Goal: Find specific page/section: Find specific page/section

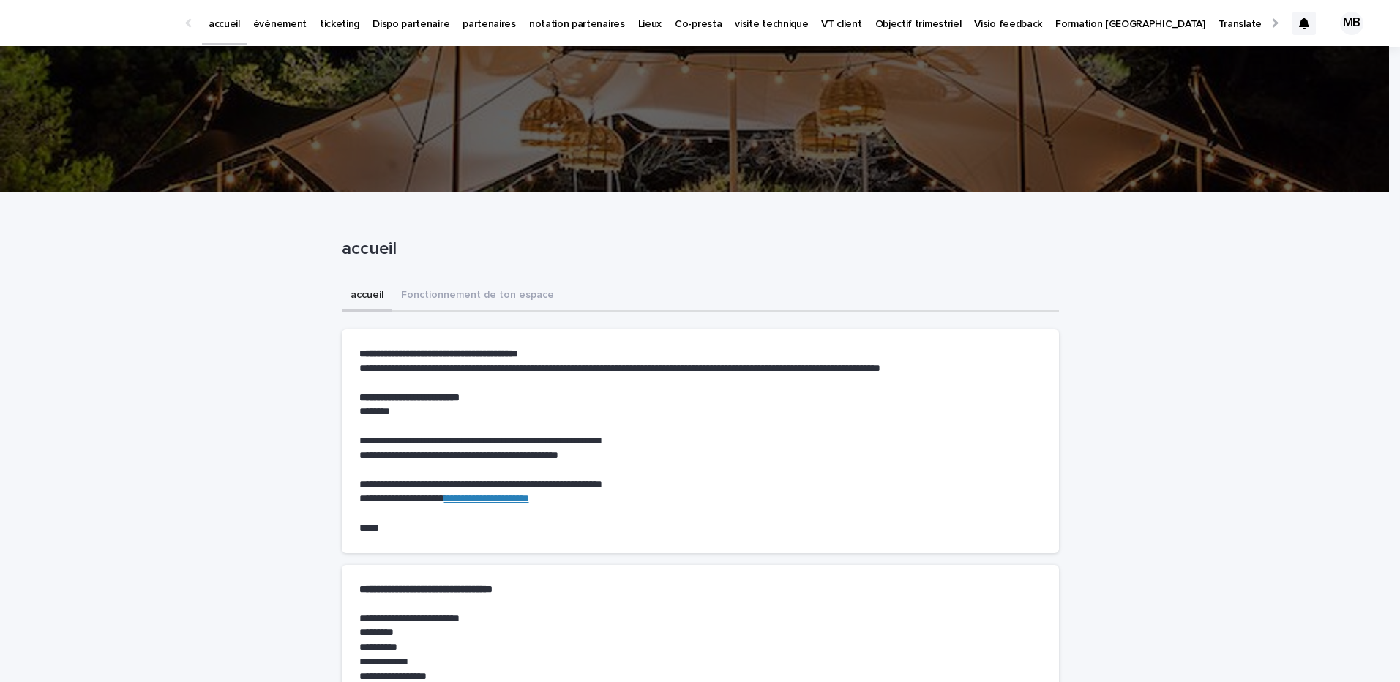
click at [735, 25] on p "visite technique" at bounding box center [771, 15] width 73 height 31
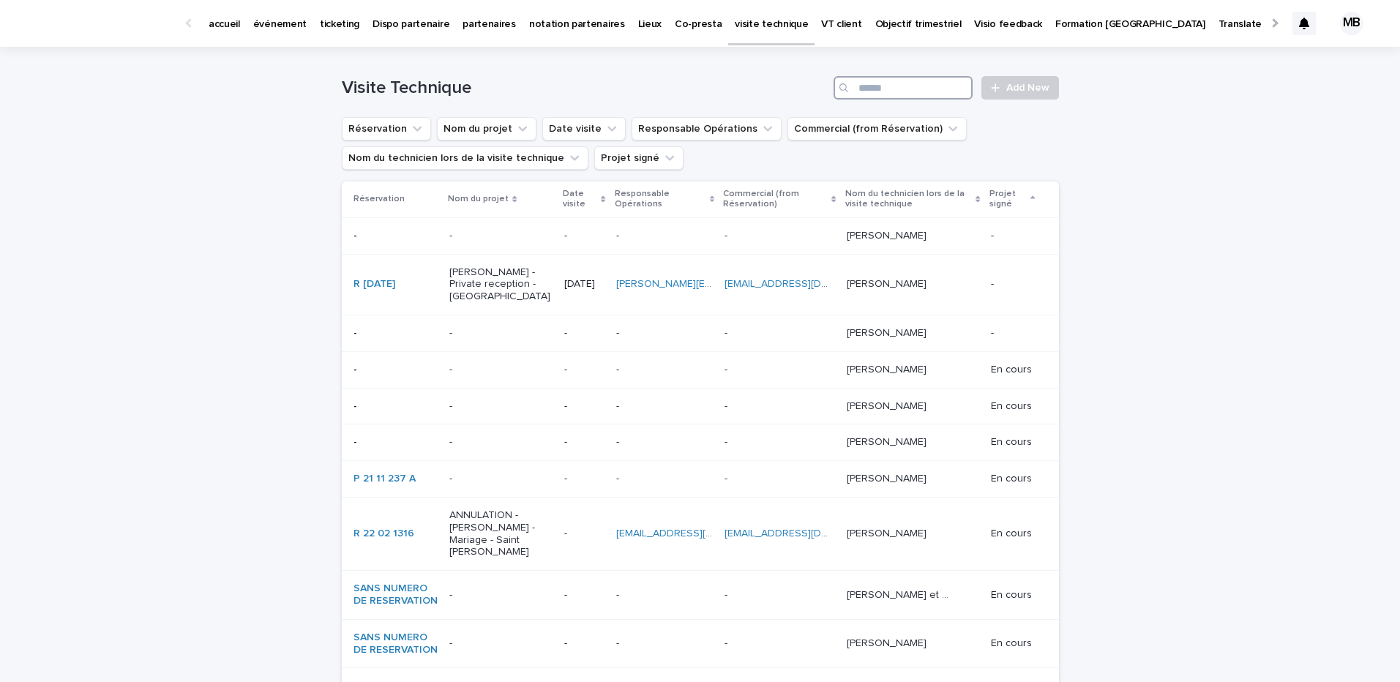
click at [886, 89] on input "Search" at bounding box center [902, 87] width 139 height 23
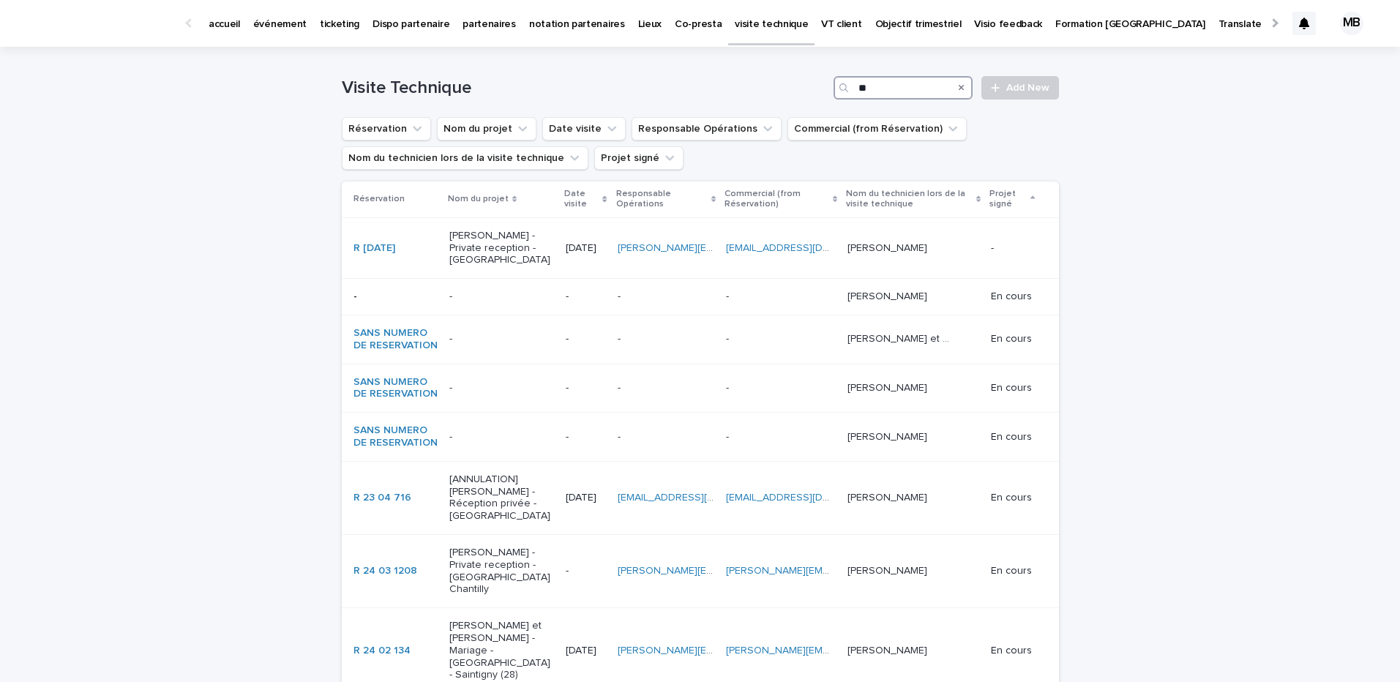
type input "*"
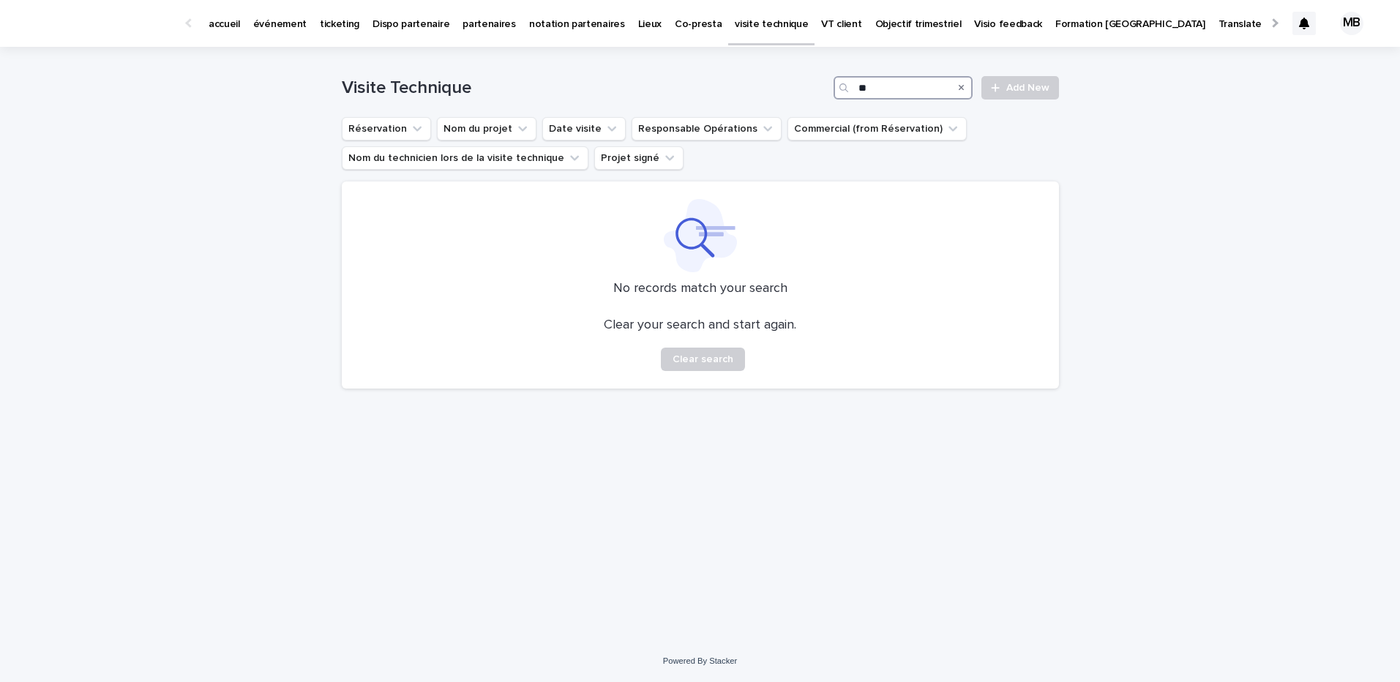
type input "*"
type input "****"
click at [821, 24] on p "VT client" at bounding box center [841, 15] width 40 height 31
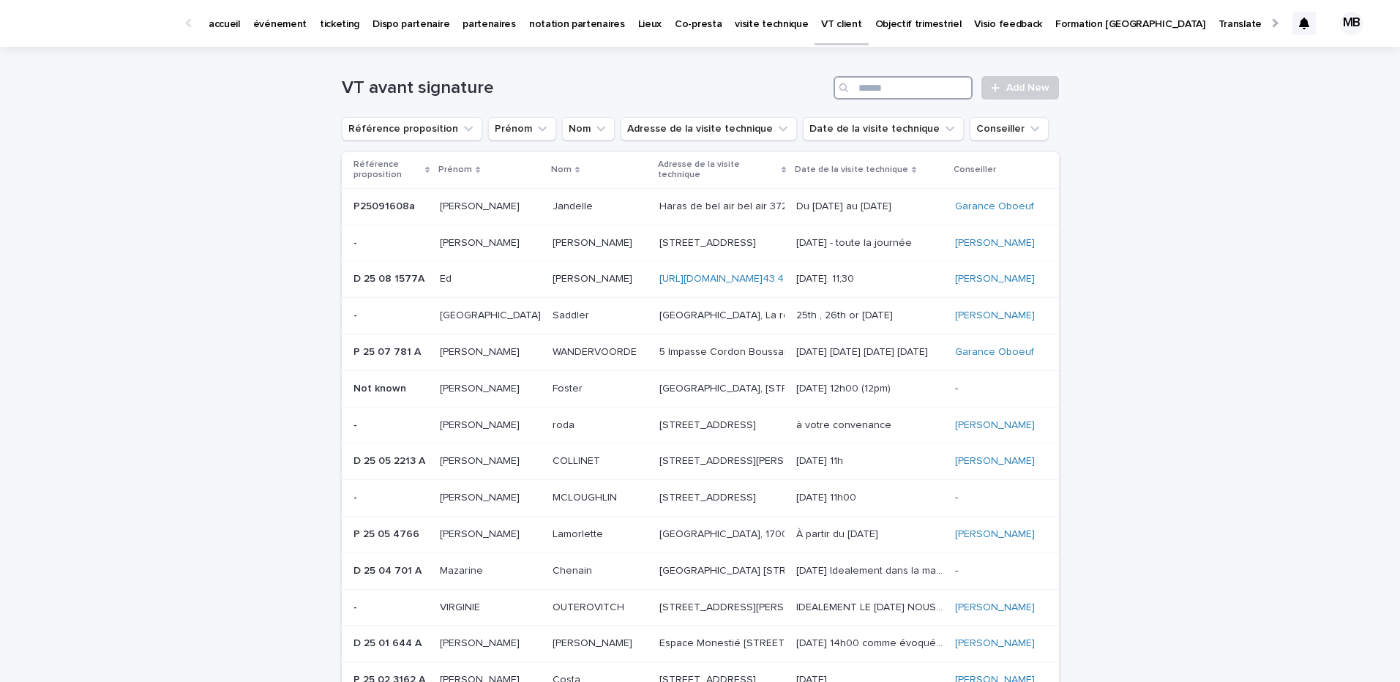
click at [872, 89] on input "Search" at bounding box center [902, 87] width 139 height 23
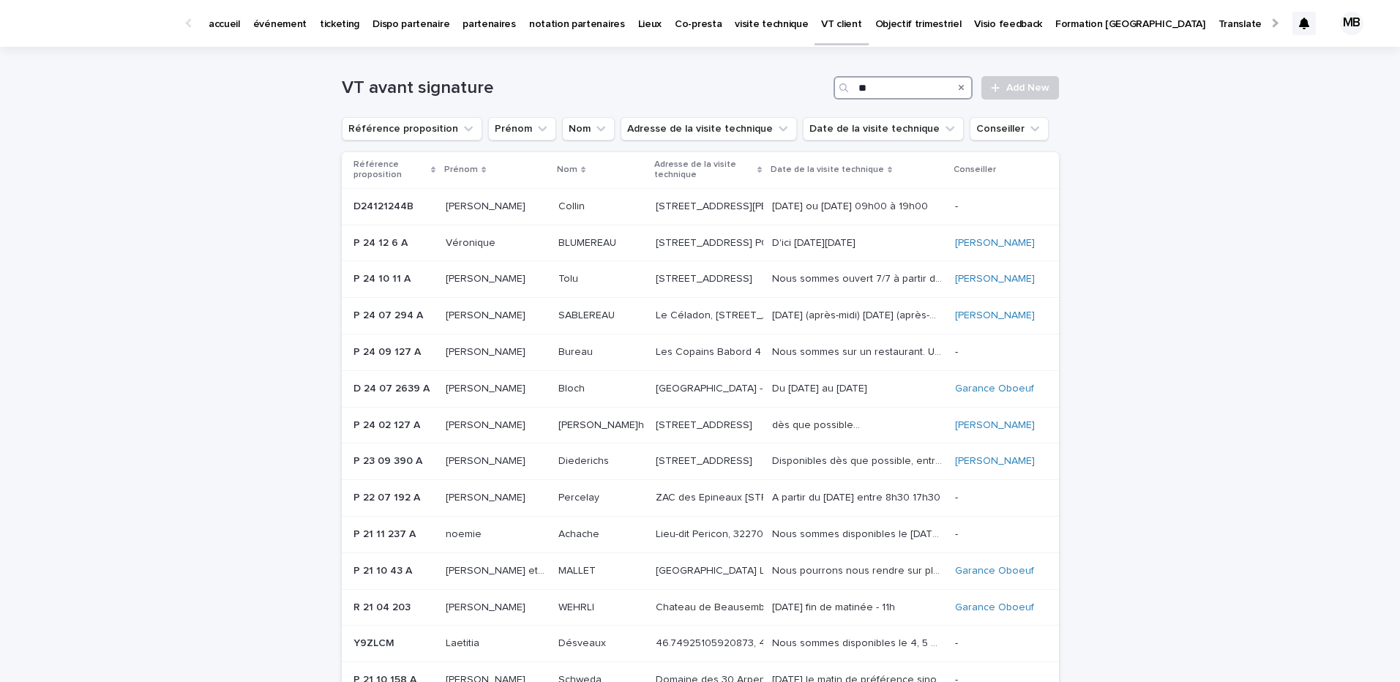
type input "*"
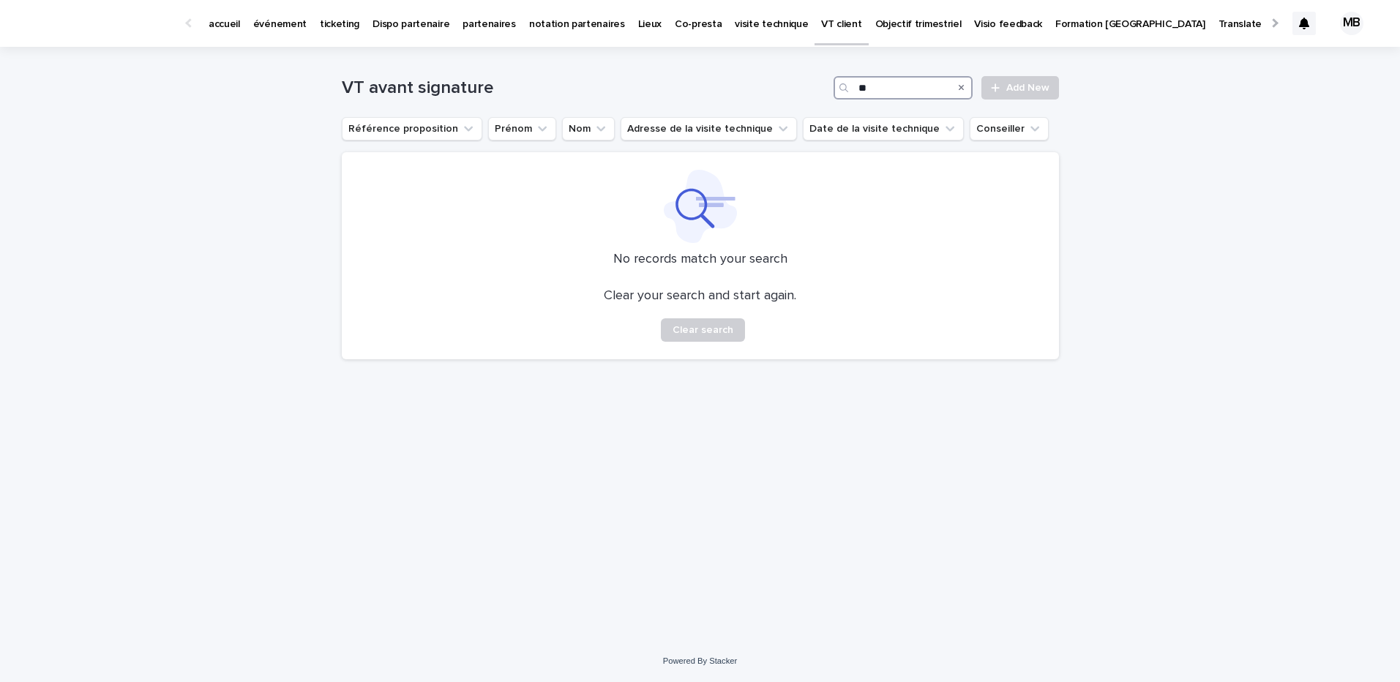
type input "*"
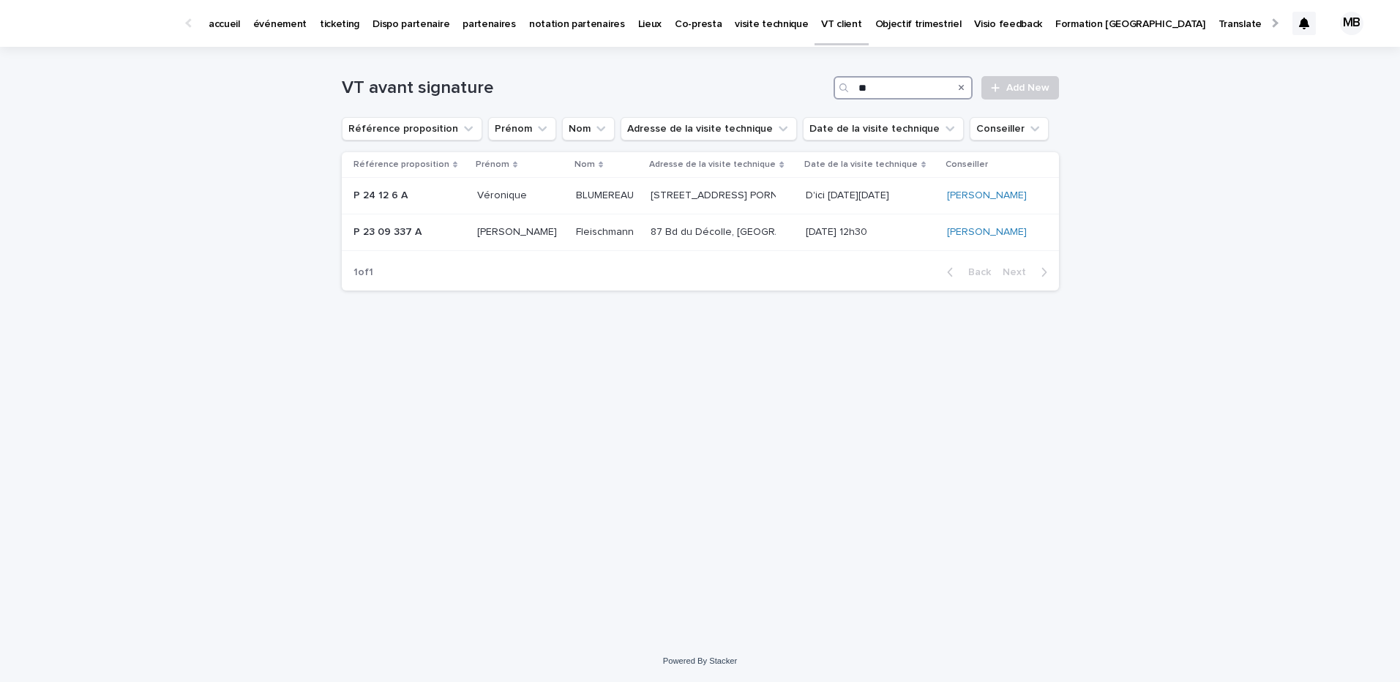
type input "*"
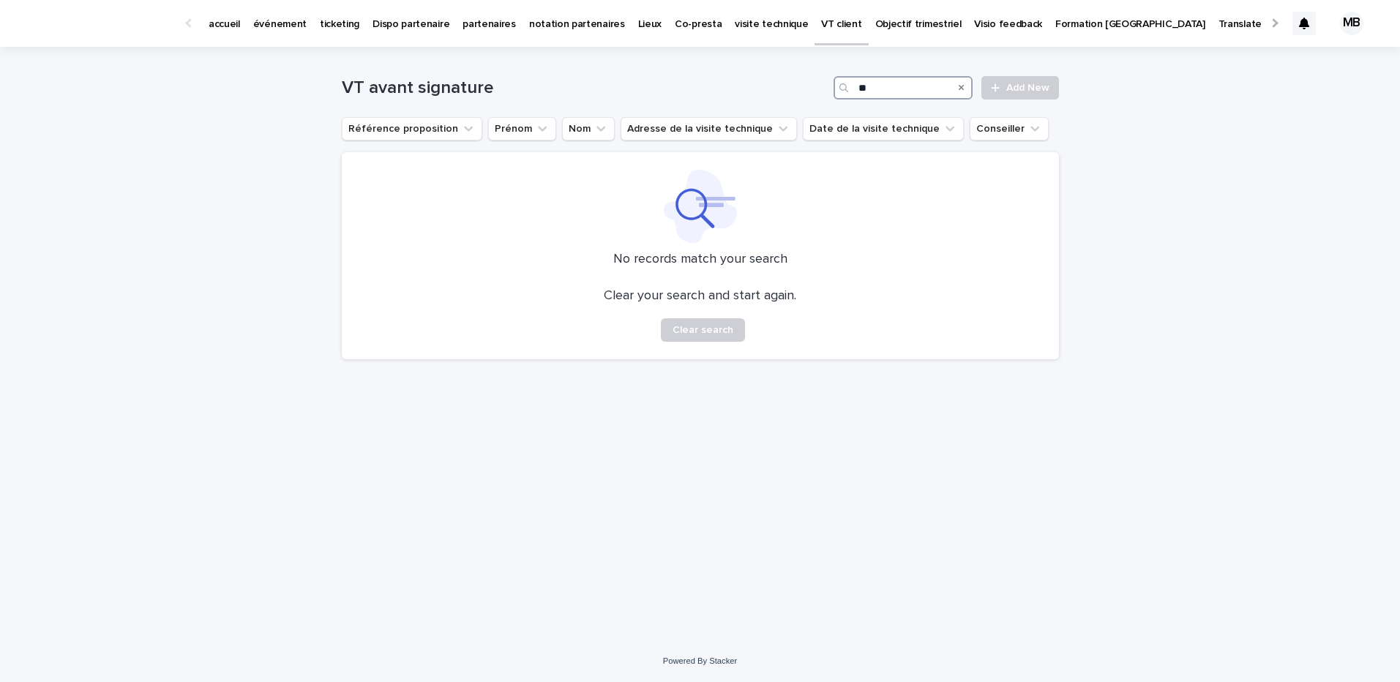
type input "*"
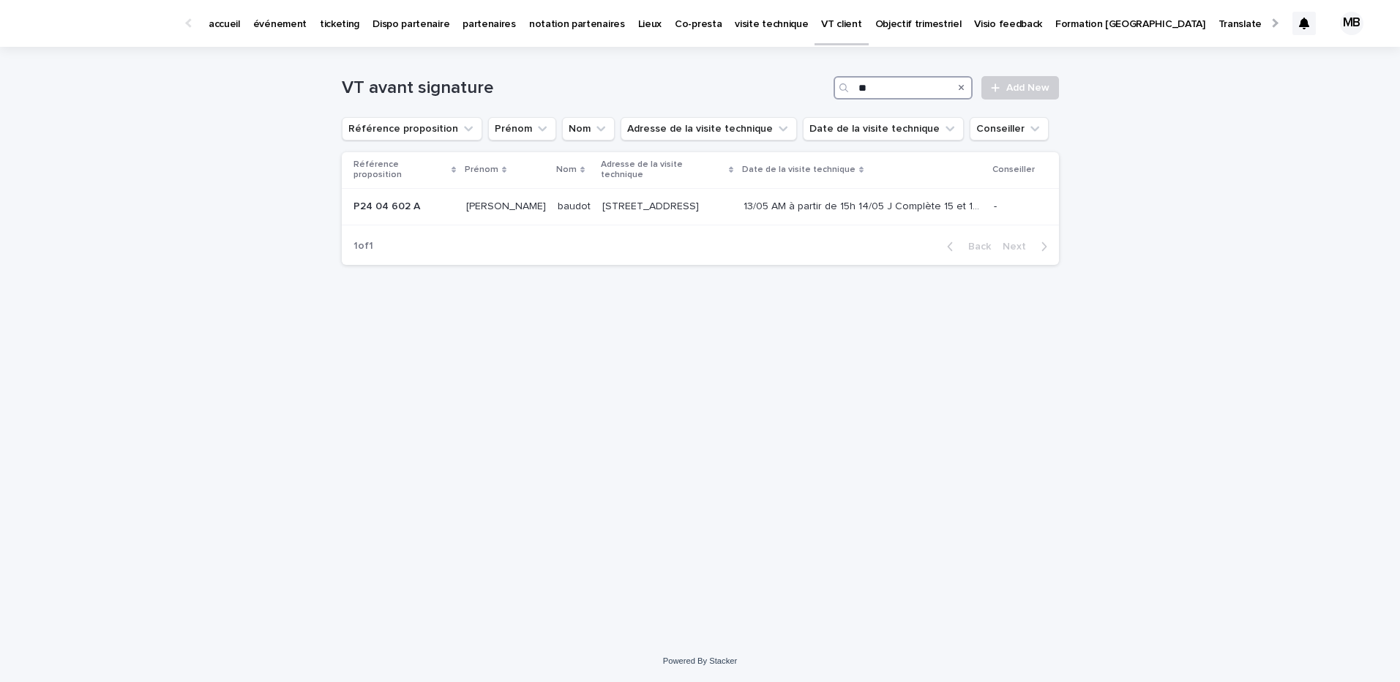
type input "*"
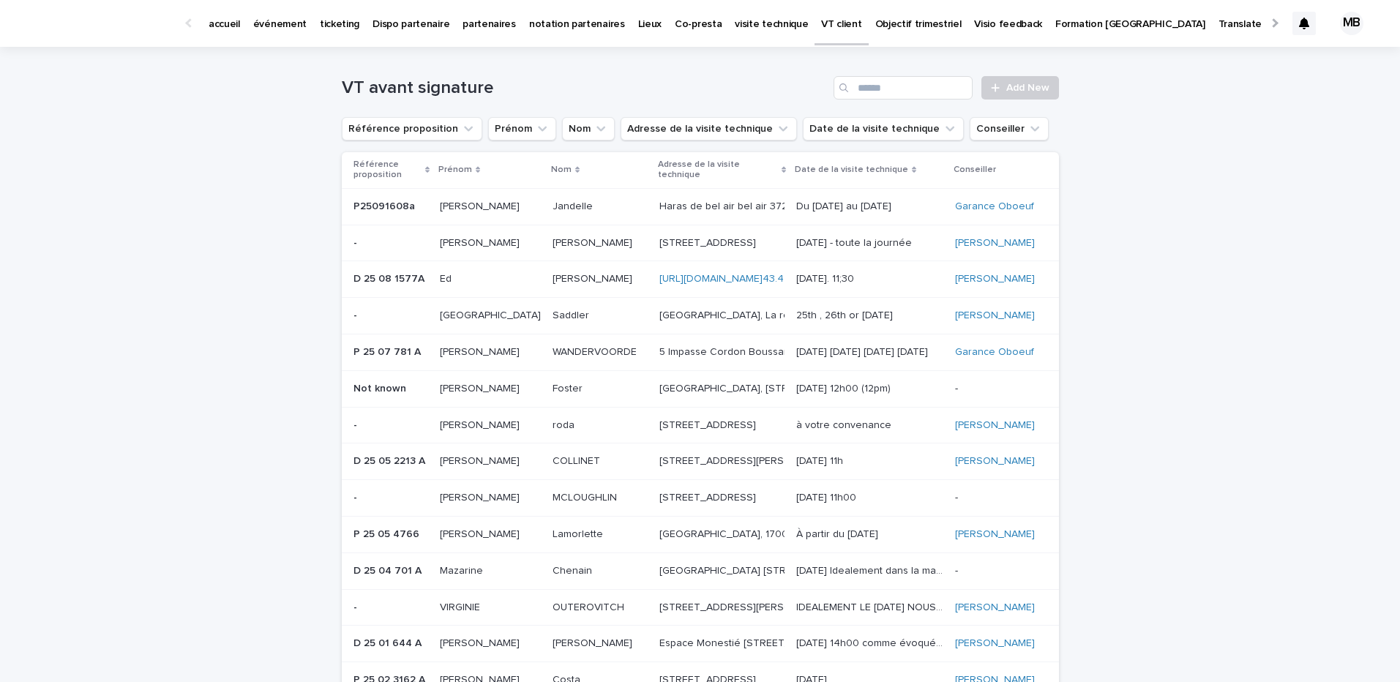
click at [551, 166] on p "Nom" at bounding box center [561, 170] width 20 height 16
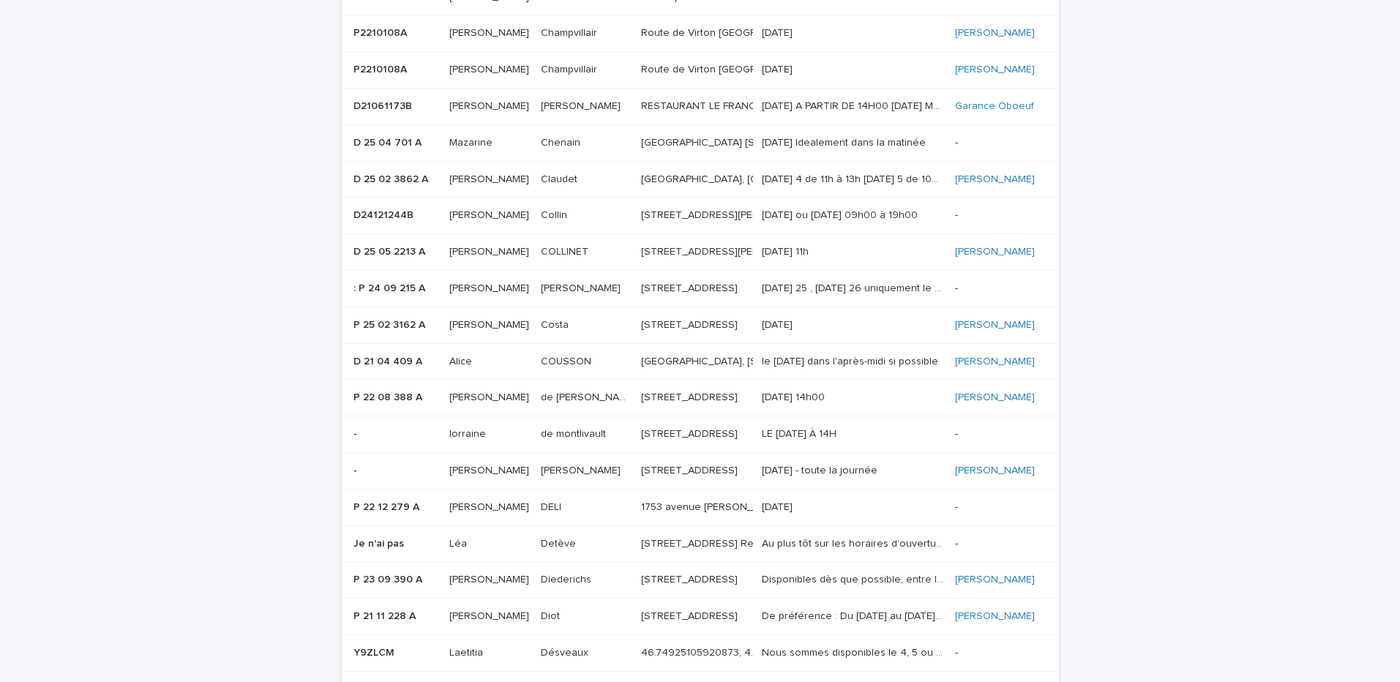
scroll to position [778, 0]
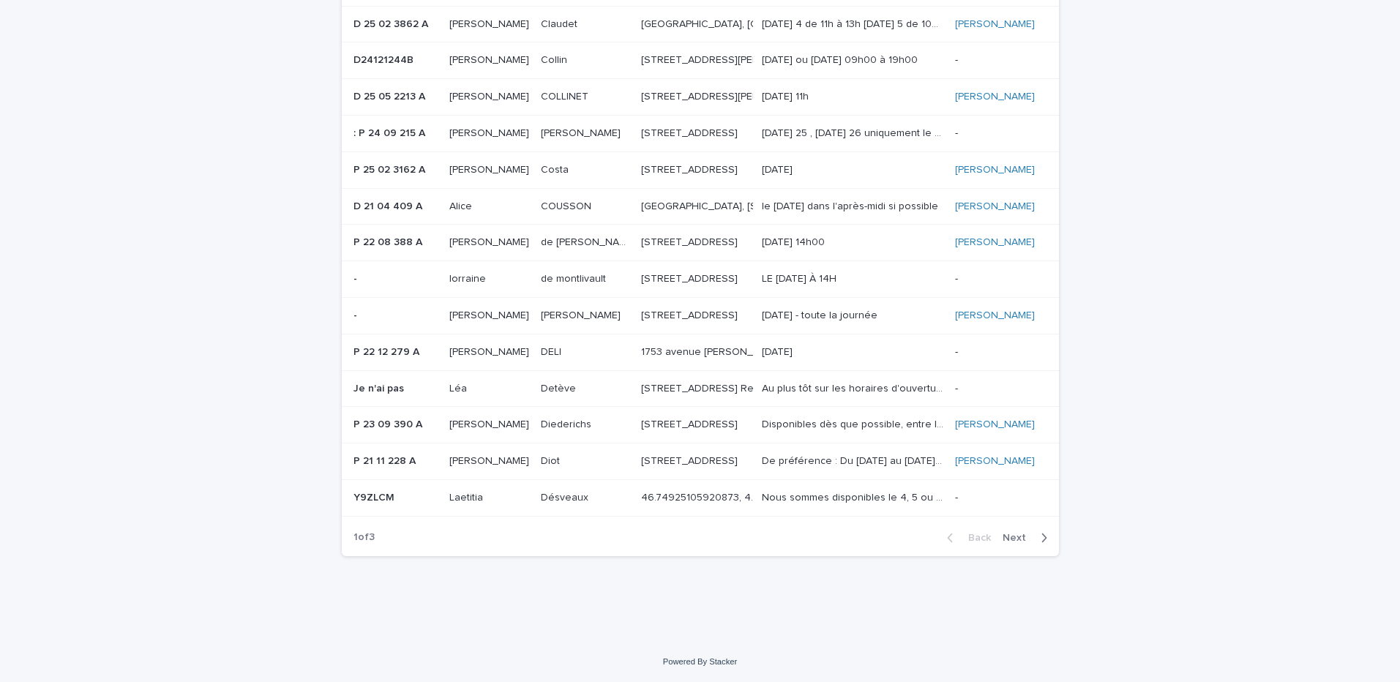
click at [1002, 533] on span "Next" at bounding box center [1018, 538] width 32 height 10
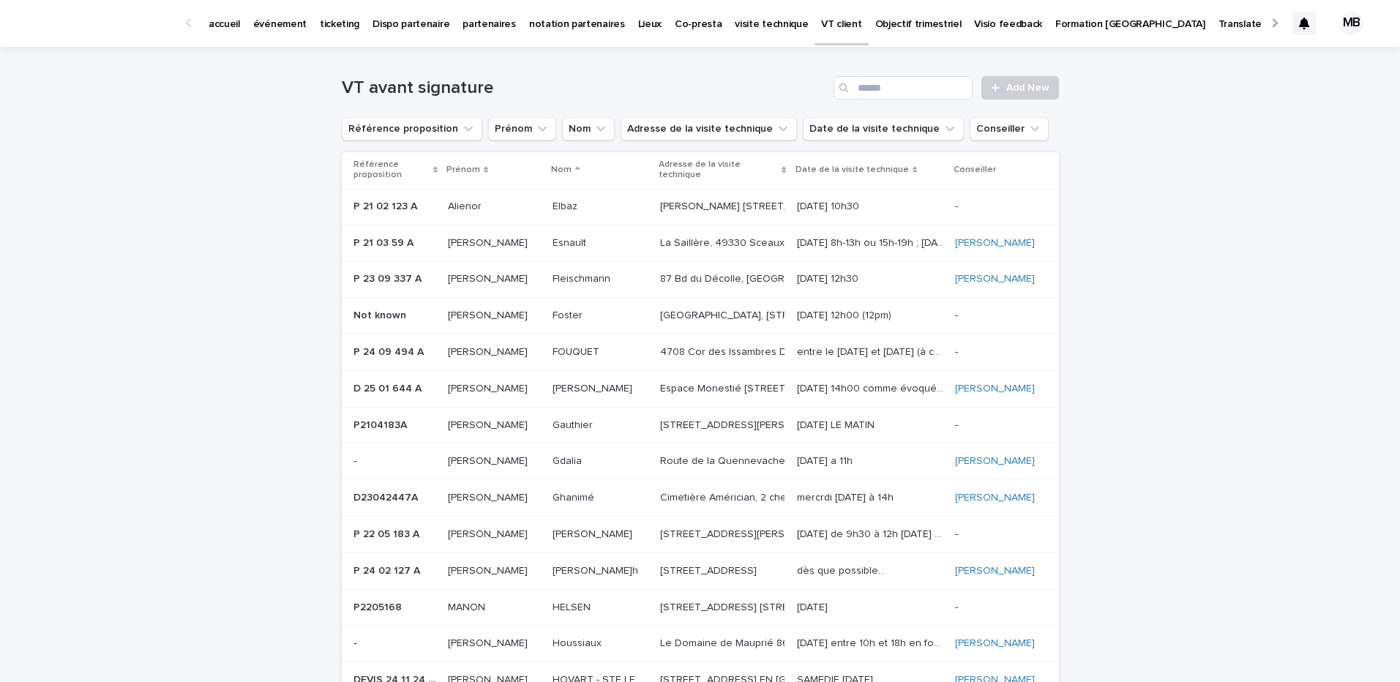
click at [468, 167] on p "Prénom" at bounding box center [463, 170] width 34 height 16
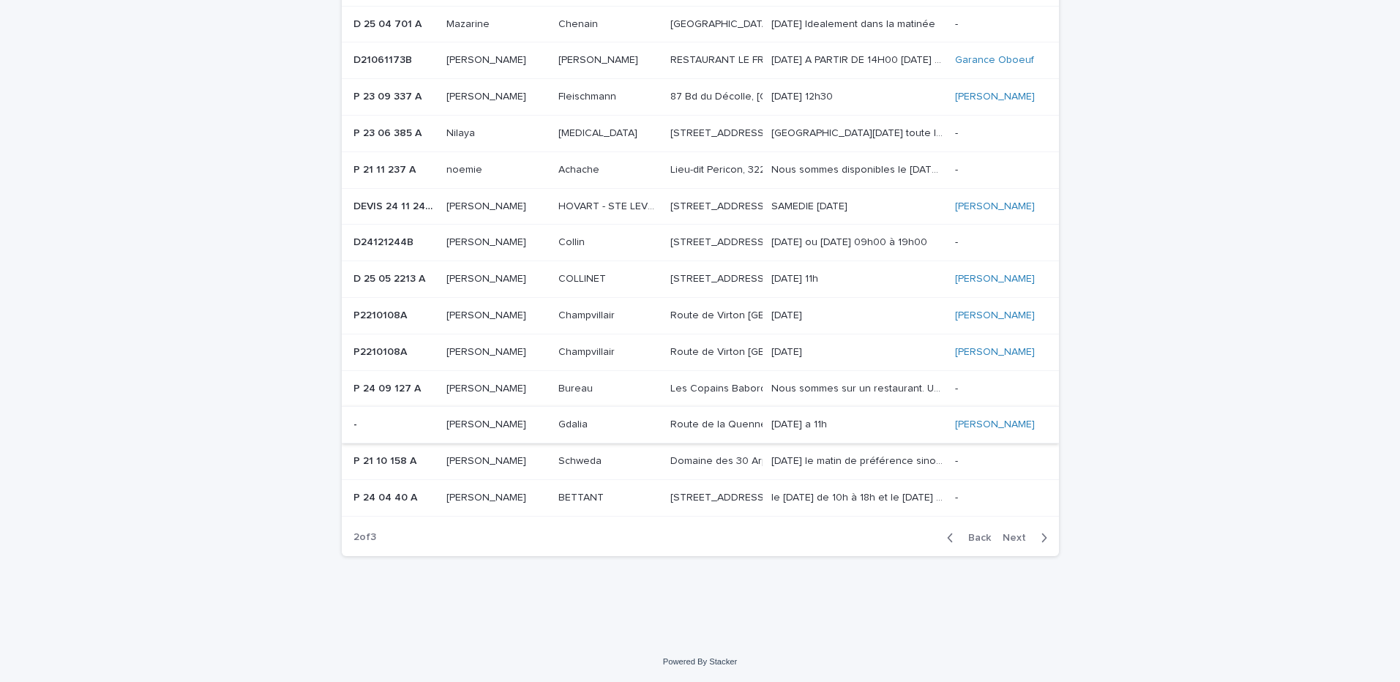
scroll to position [888, 0]
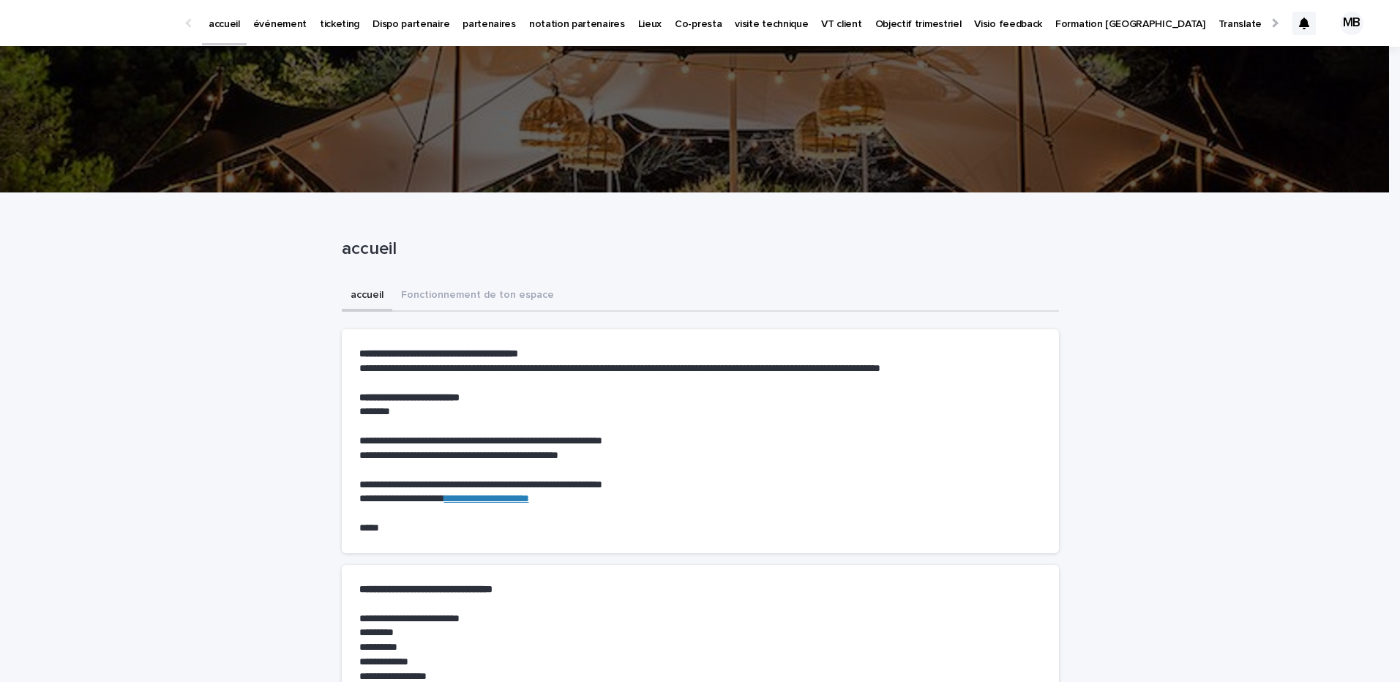
click at [821, 26] on p "VT client" at bounding box center [841, 15] width 40 height 31
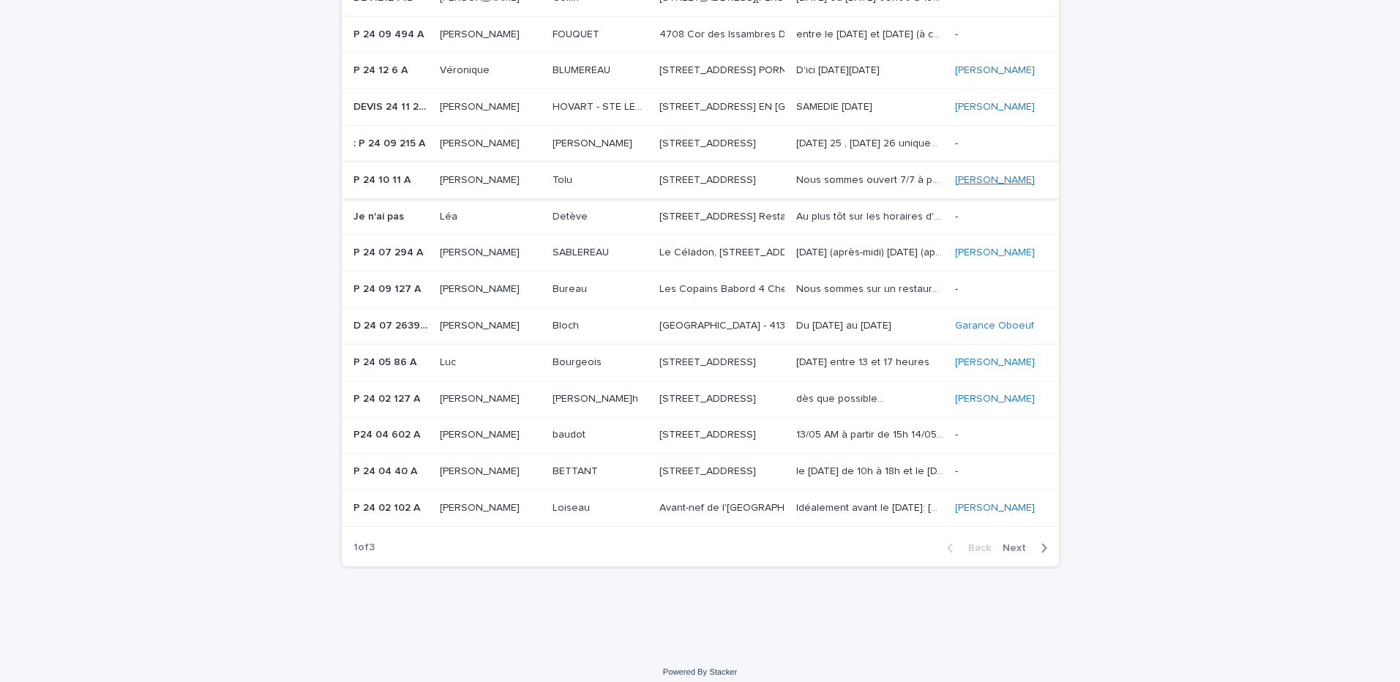
scroll to position [766, 0]
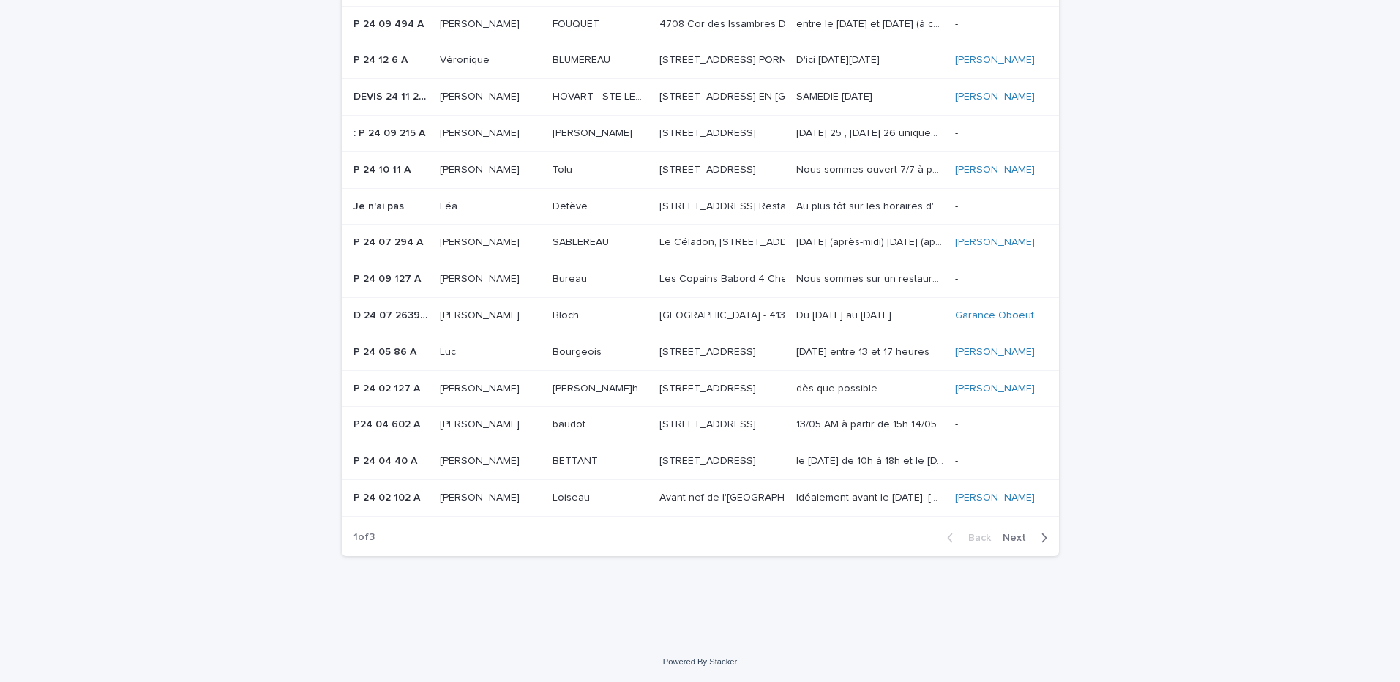
click at [1007, 543] on span "Next" at bounding box center [1018, 538] width 32 height 10
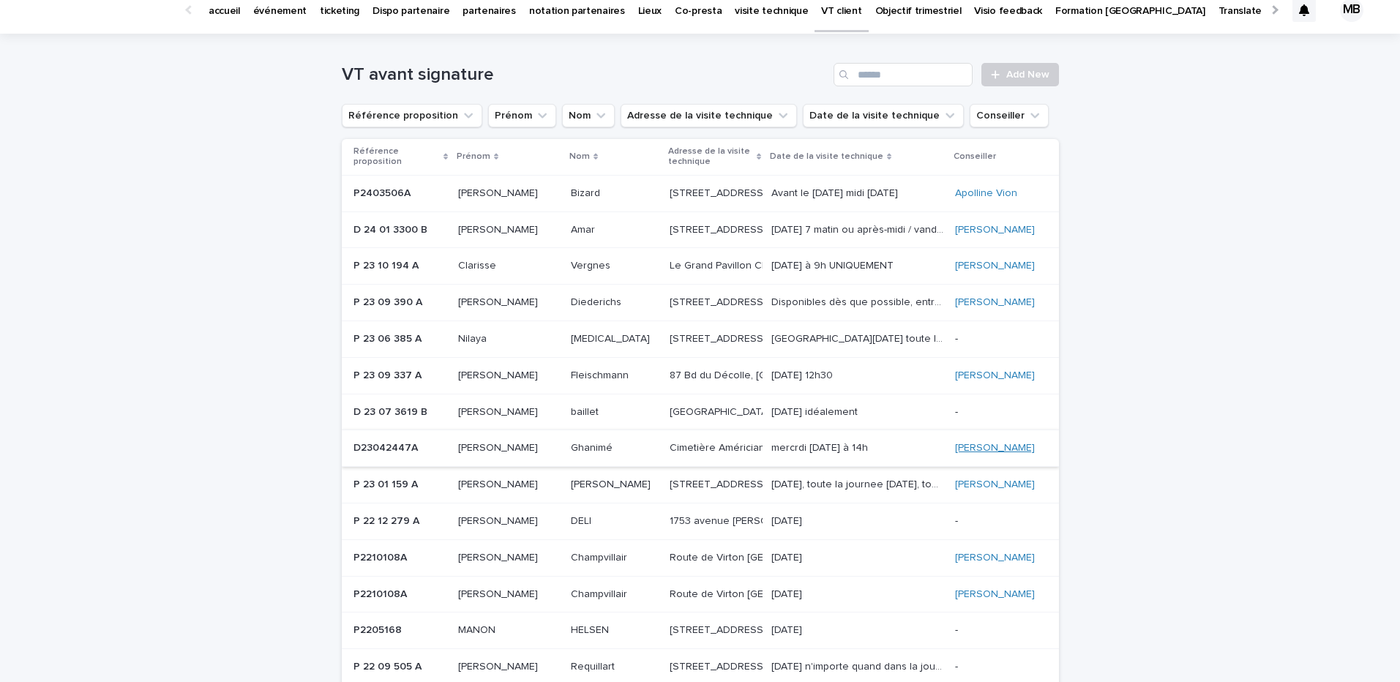
scroll to position [16, 0]
